Goal: Information Seeking & Learning: Learn about a topic

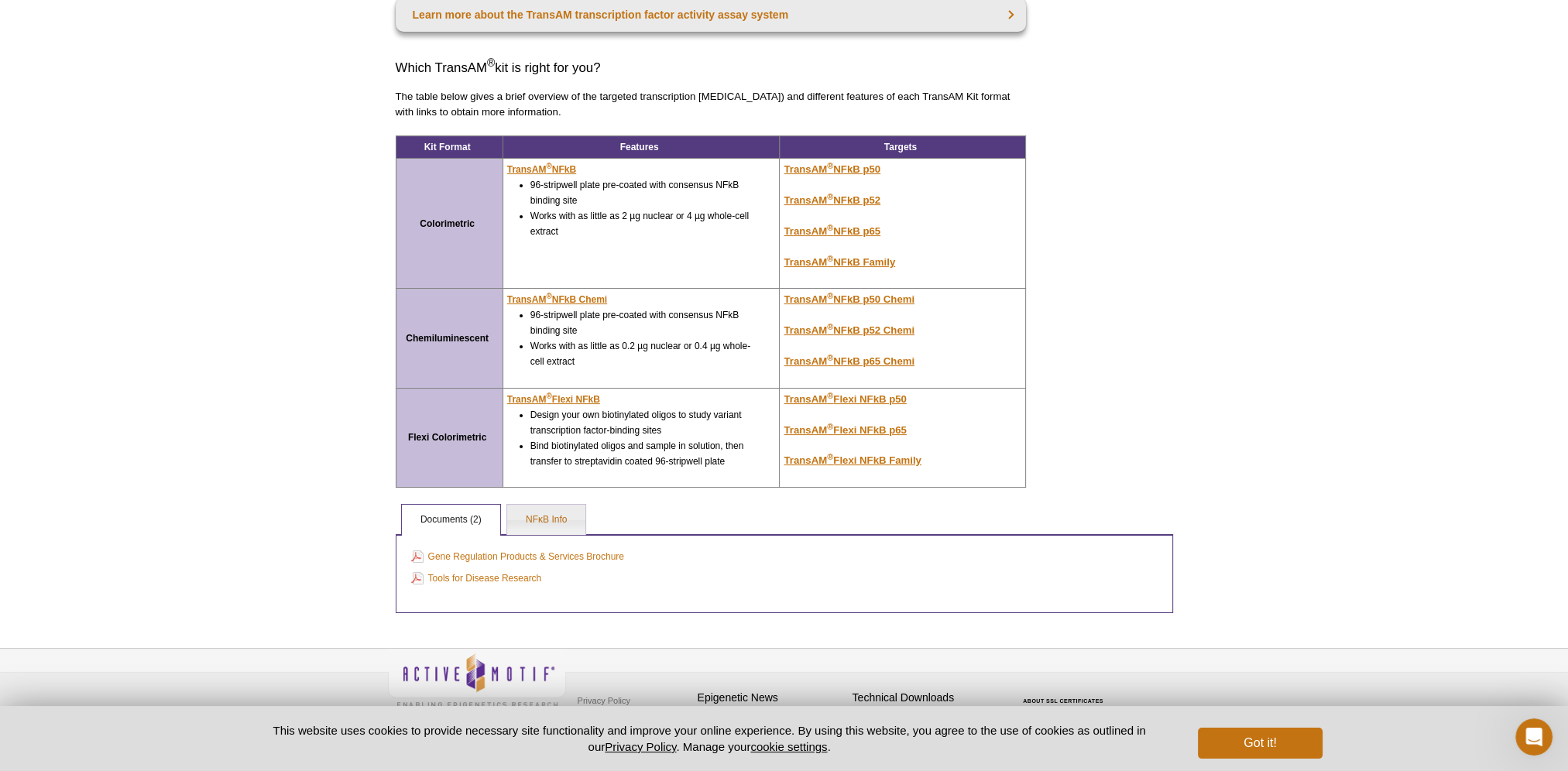
scroll to position [232, 0]
click at [539, 517] on link "NFκB Info" at bounding box center [546, 519] width 79 height 31
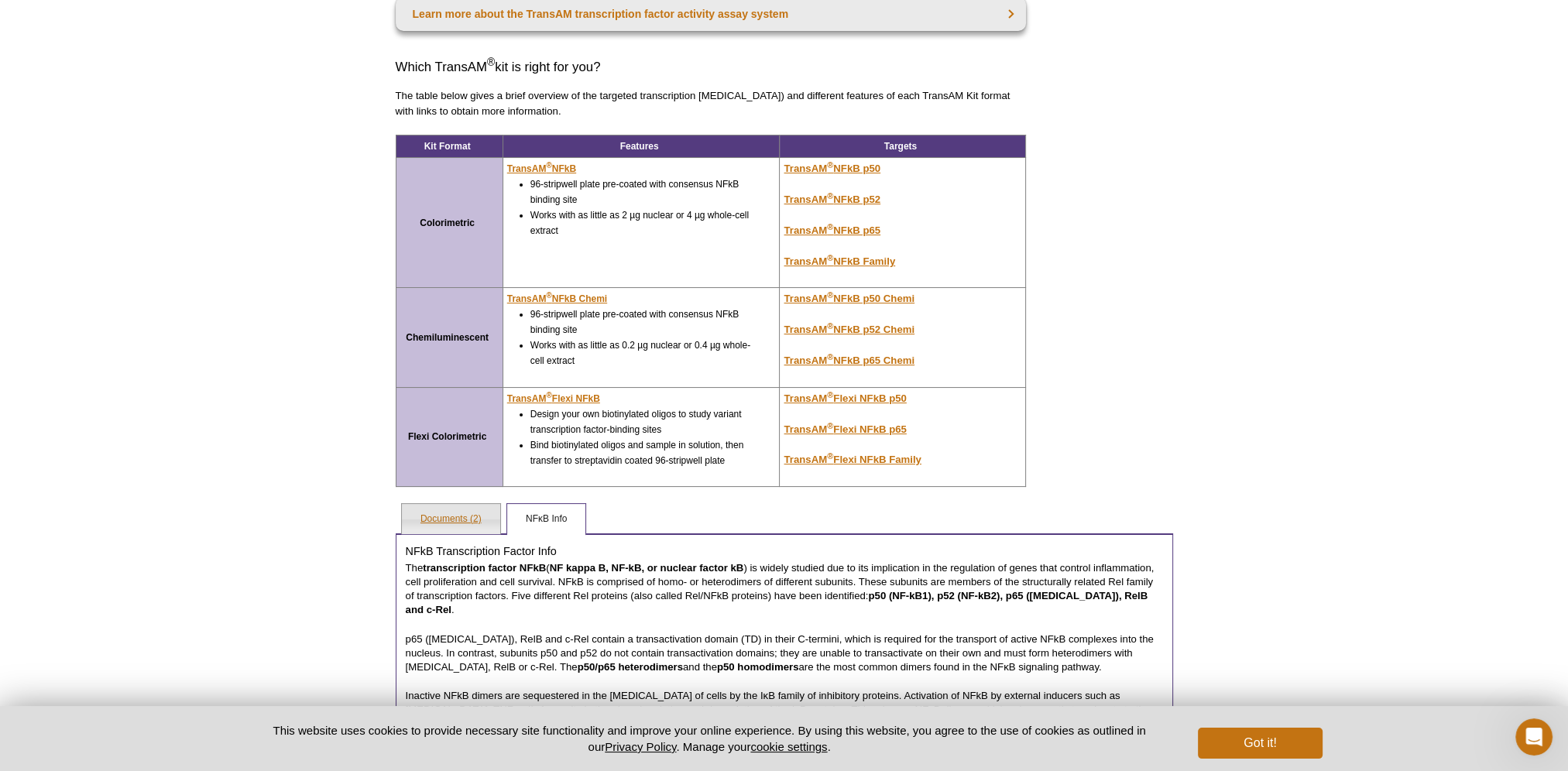
click at [457, 511] on link "Documents (2)" at bounding box center [451, 519] width 98 height 31
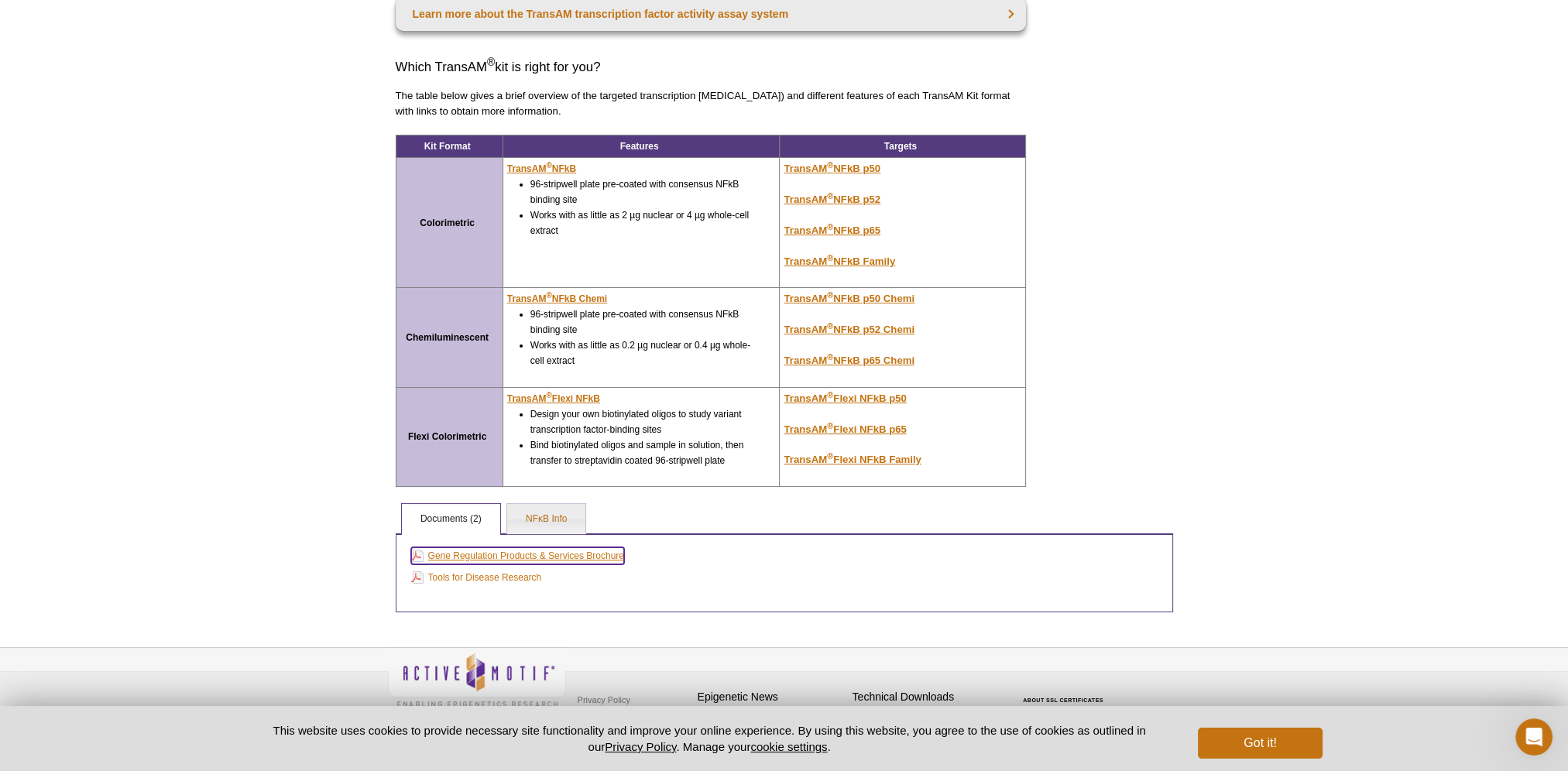
click at [472, 548] on link "Gene Regulation Products & Services Brochure" at bounding box center [517, 555] width 213 height 17
click at [501, 570] on link "Tools for Disease Research" at bounding box center [476, 578] width 131 height 17
click at [872, 198] on u "TransAM ® NFkB p52" at bounding box center [832, 198] width 97 height 11
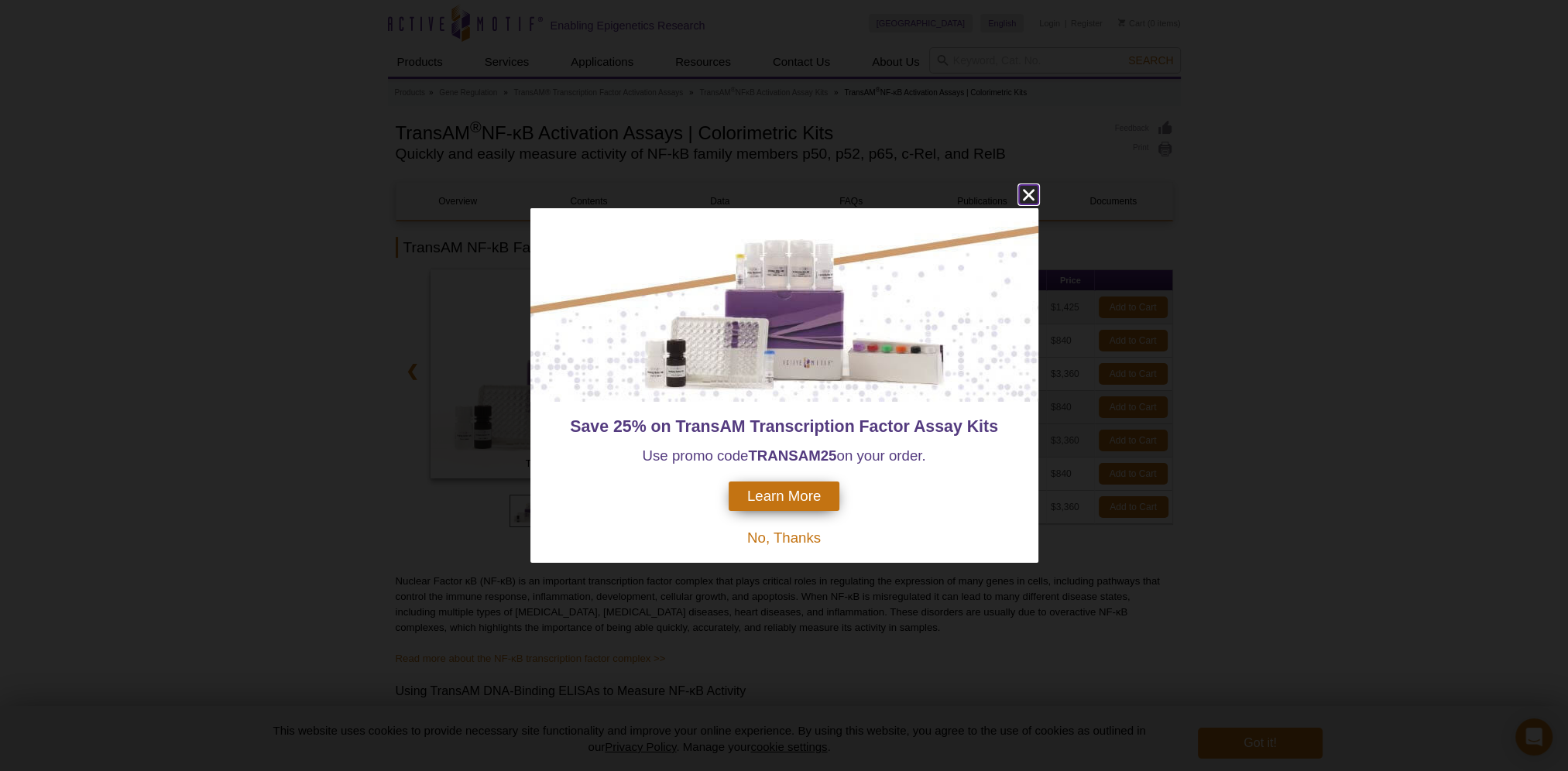
click at [1031, 197] on icon "close" at bounding box center [1029, 194] width 19 height 19
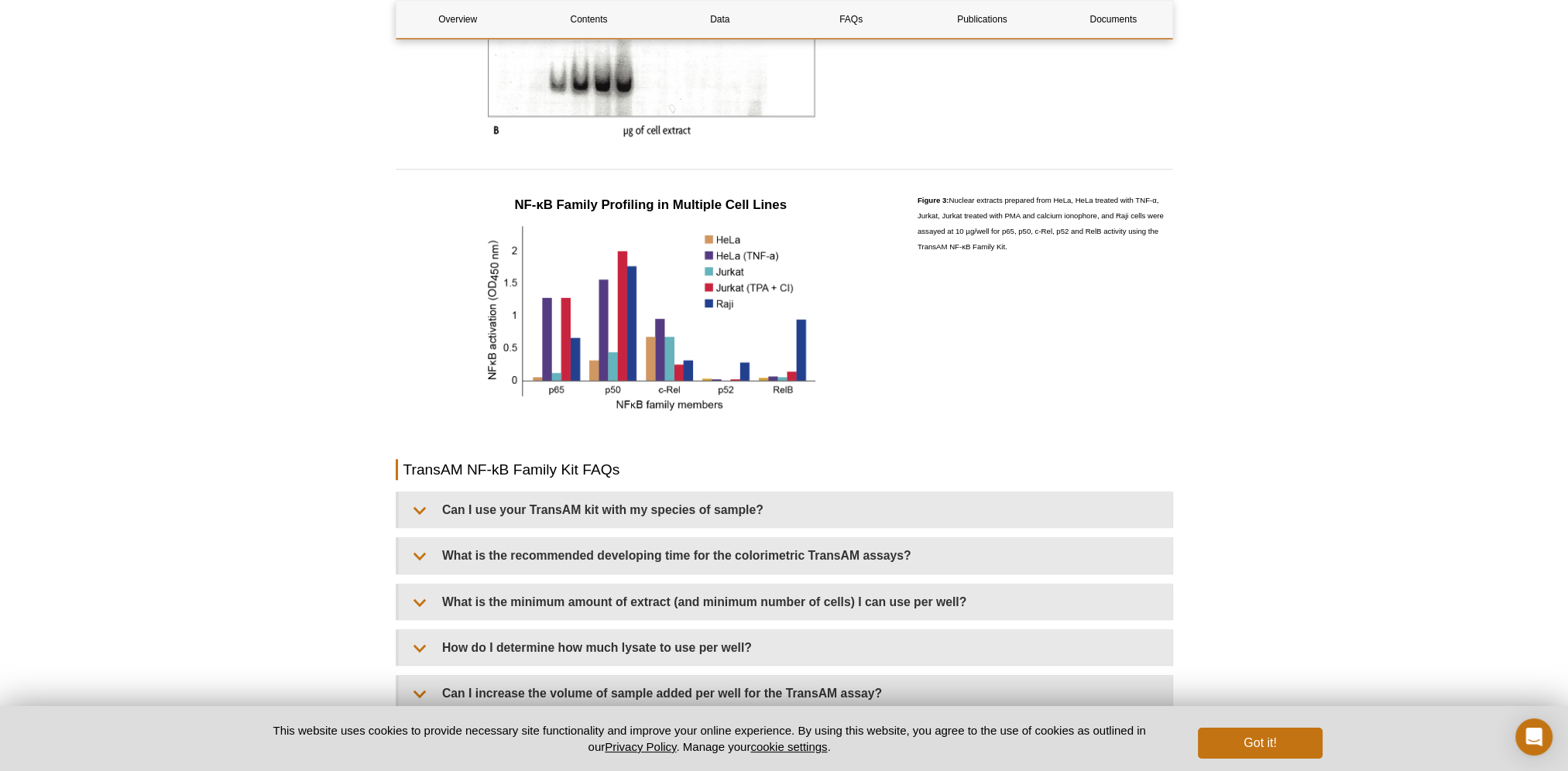
scroll to position [1625, 0]
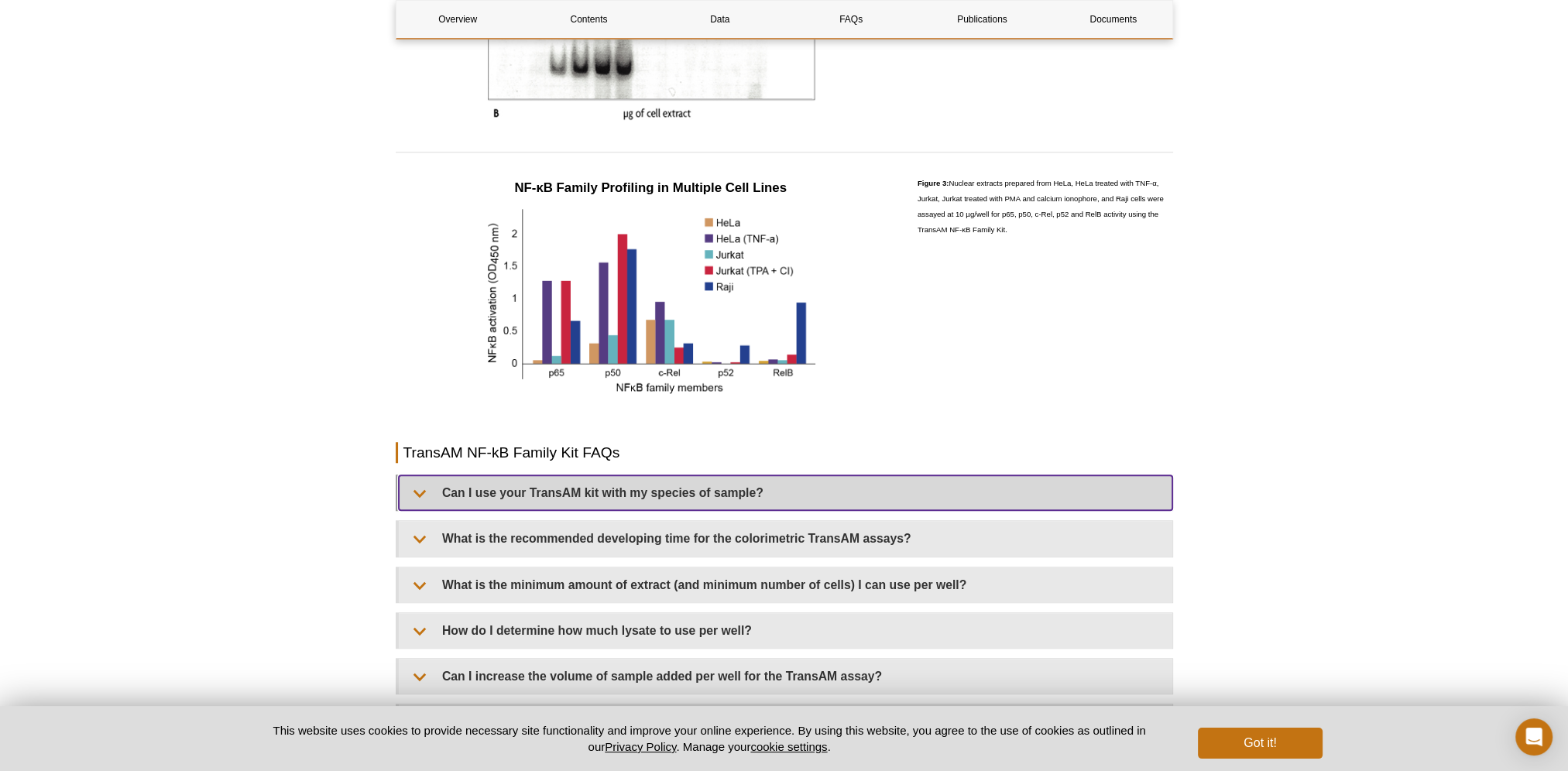
click at [424, 492] on summary "Can I use your TransAM kit with my species of sample?" at bounding box center [785, 492] width 773 height 34
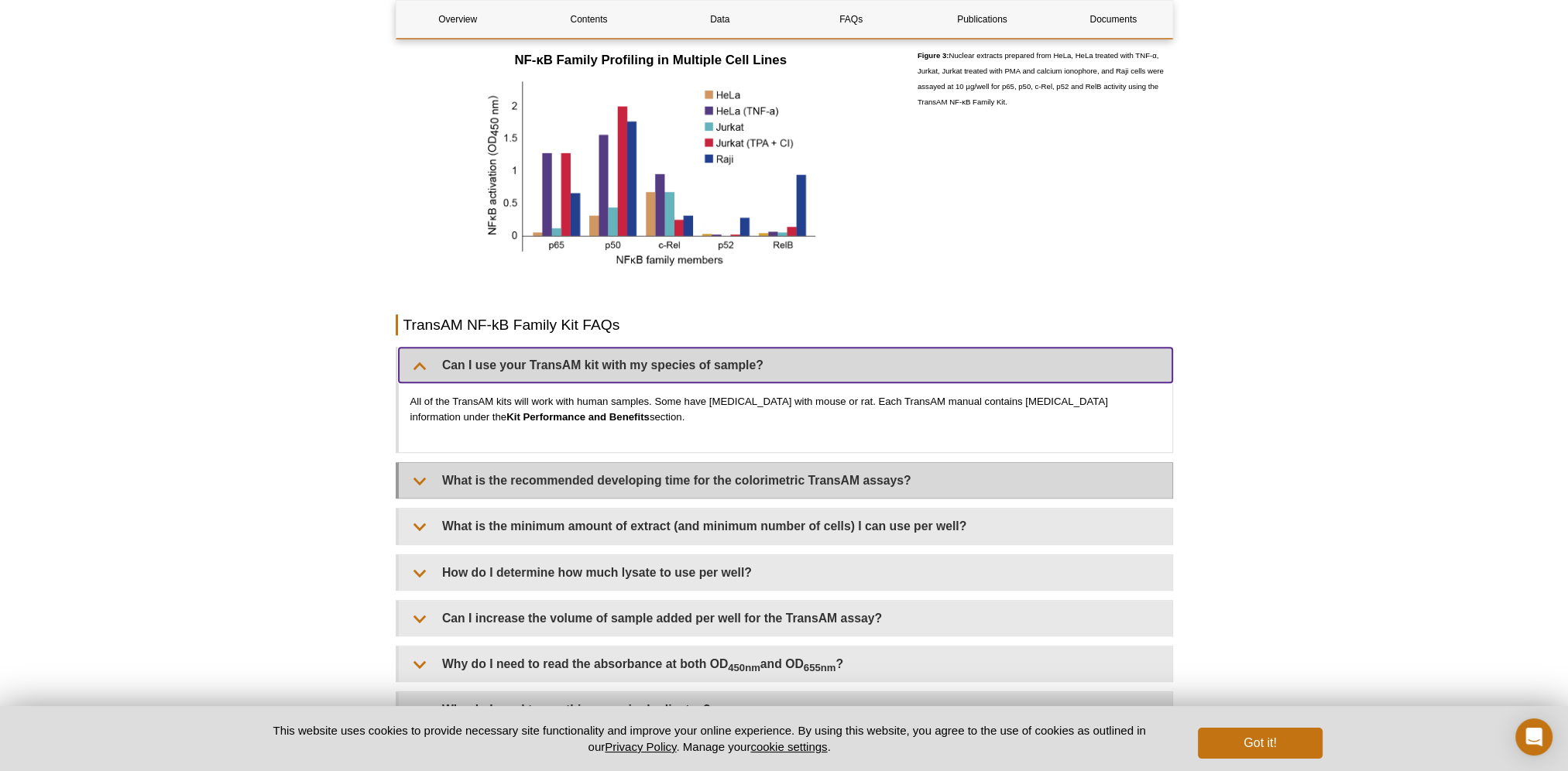
scroll to position [1780, 0]
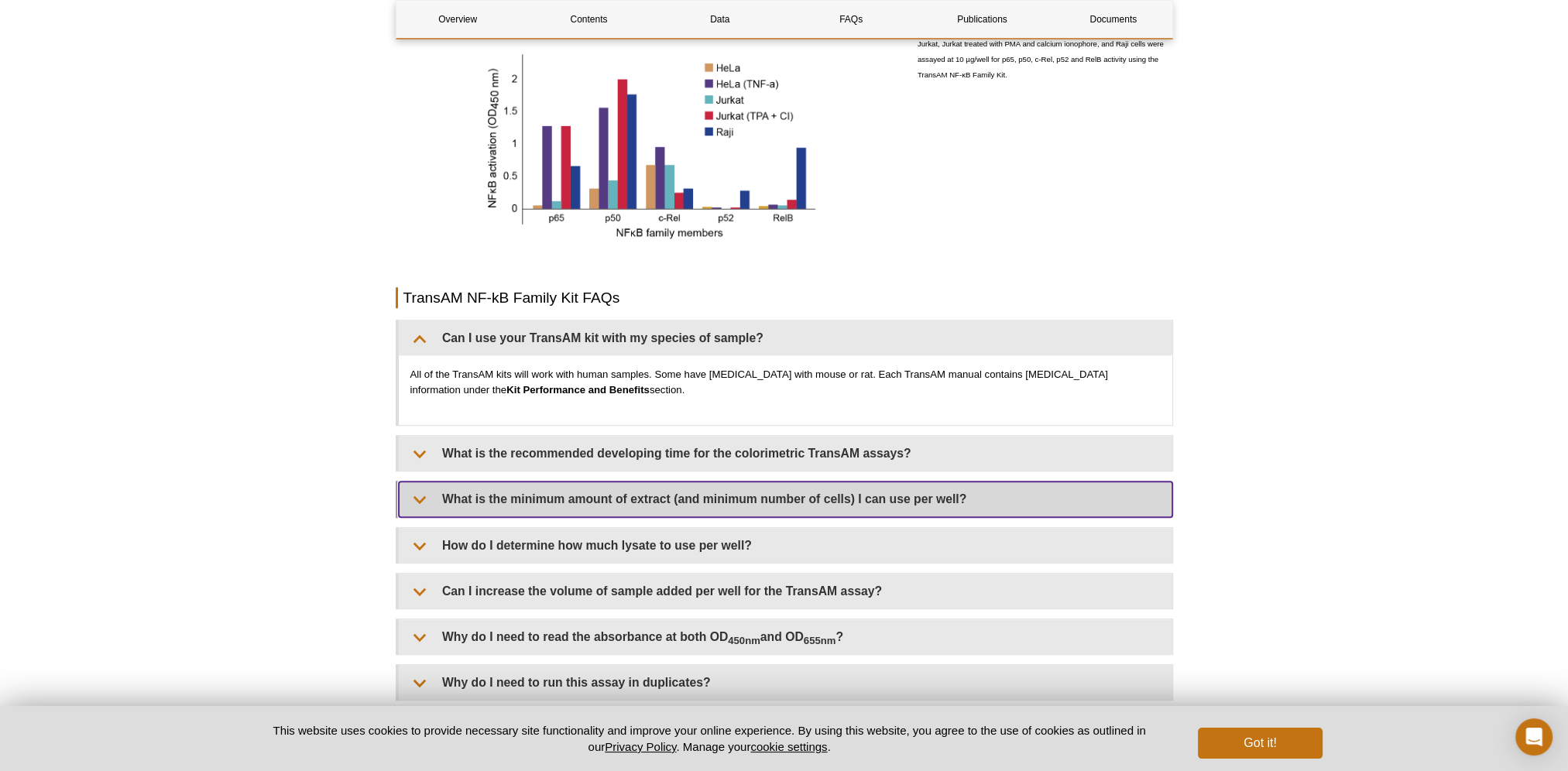
click at [413, 497] on summary "What is the minimum amount of extract (and minimum number of cells) I can use p…" at bounding box center [785, 498] width 773 height 34
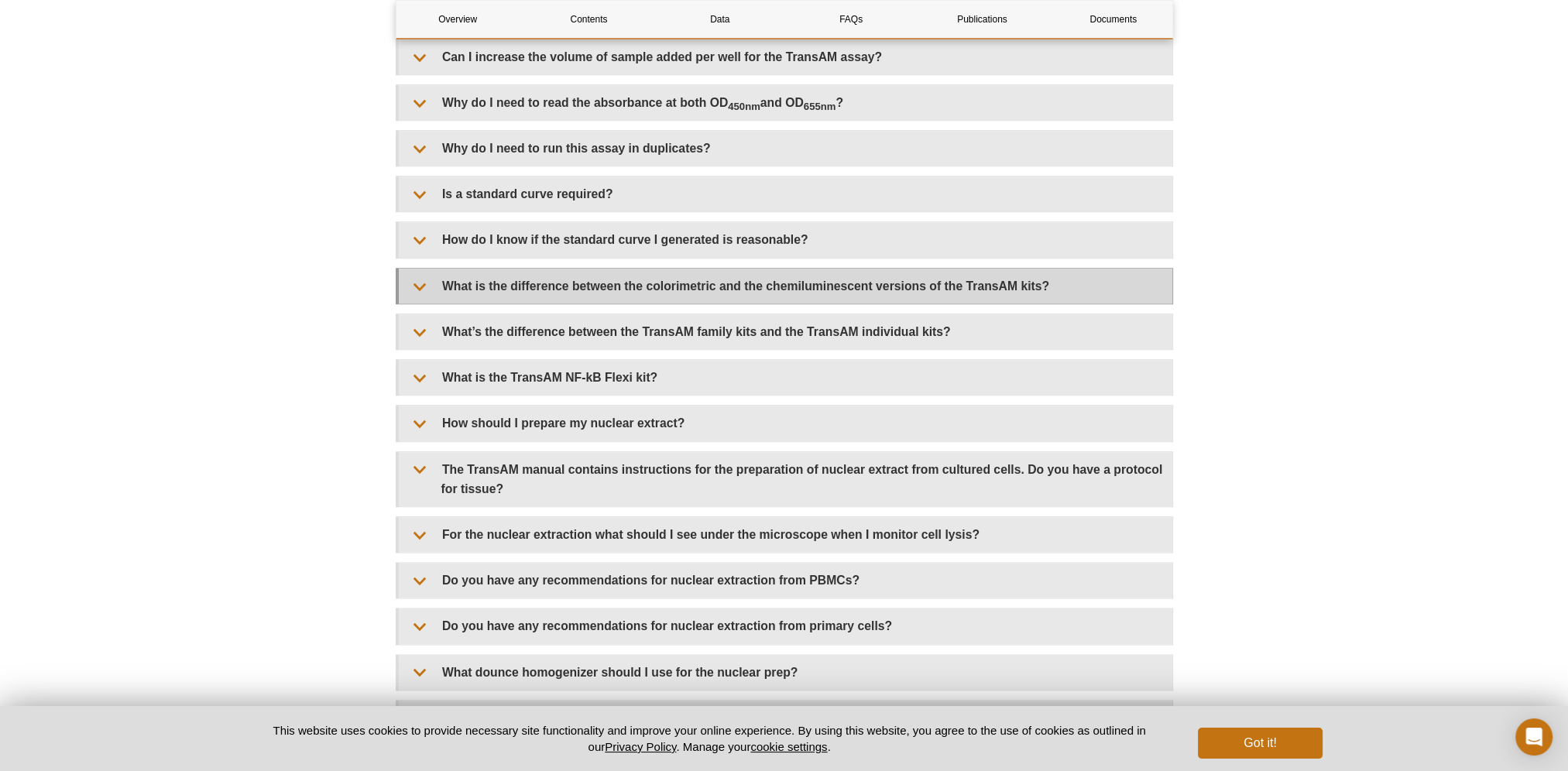
scroll to position [2399, 0]
